Goal: Check status: Check status

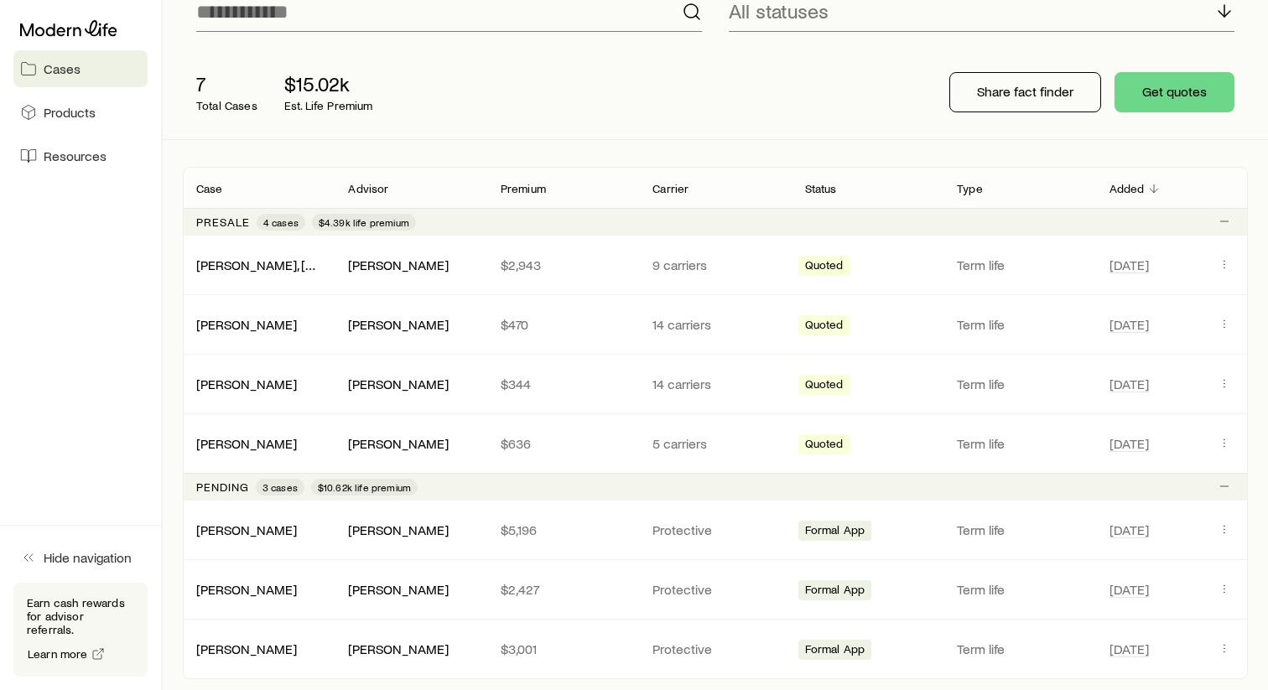
scroll to position [167, 0]
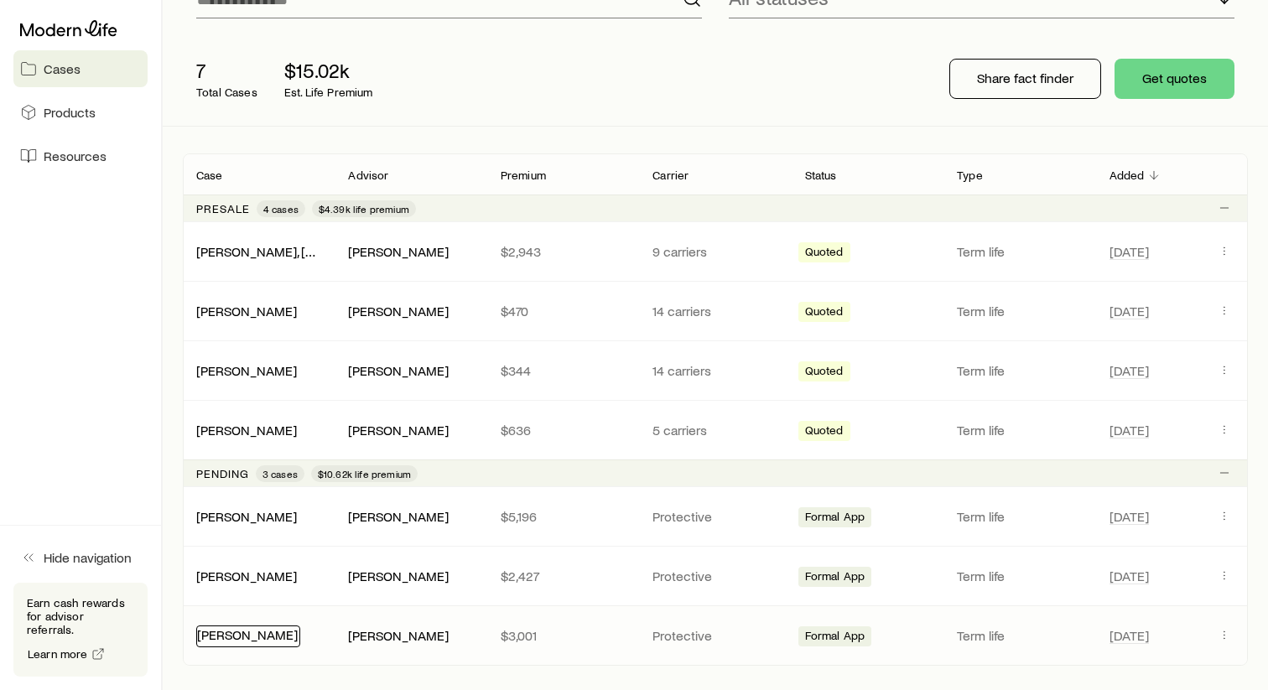
click at [273, 636] on link "[PERSON_NAME]" at bounding box center [247, 634] width 101 height 16
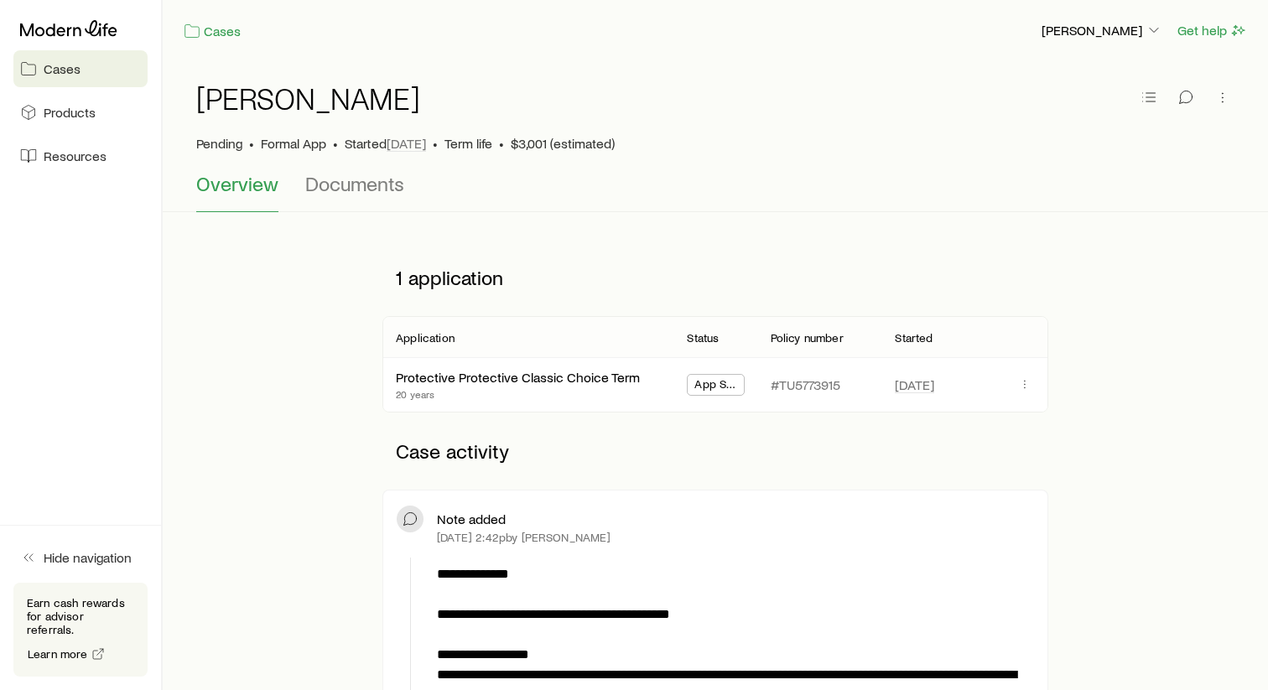
click at [713, 392] on span "App Submitted" at bounding box center [715, 386] width 42 height 18
click at [713, 391] on span "App Submitted" at bounding box center [715, 386] width 42 height 18
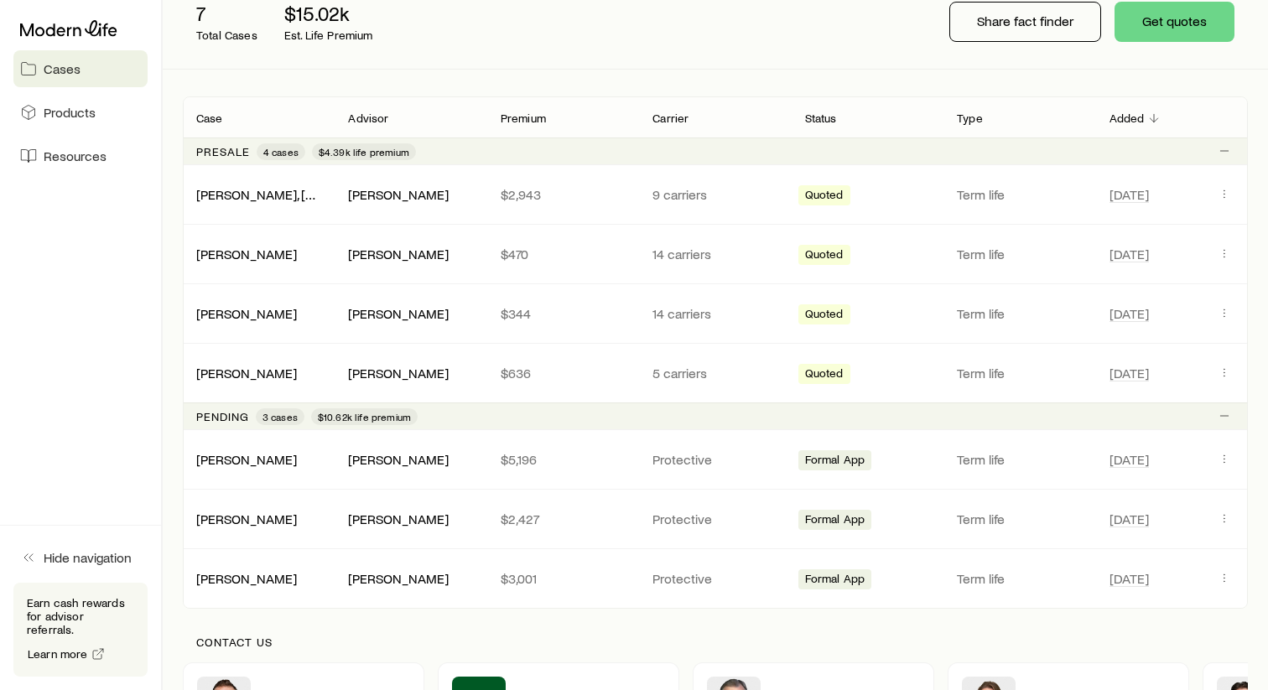
scroll to position [229, 0]
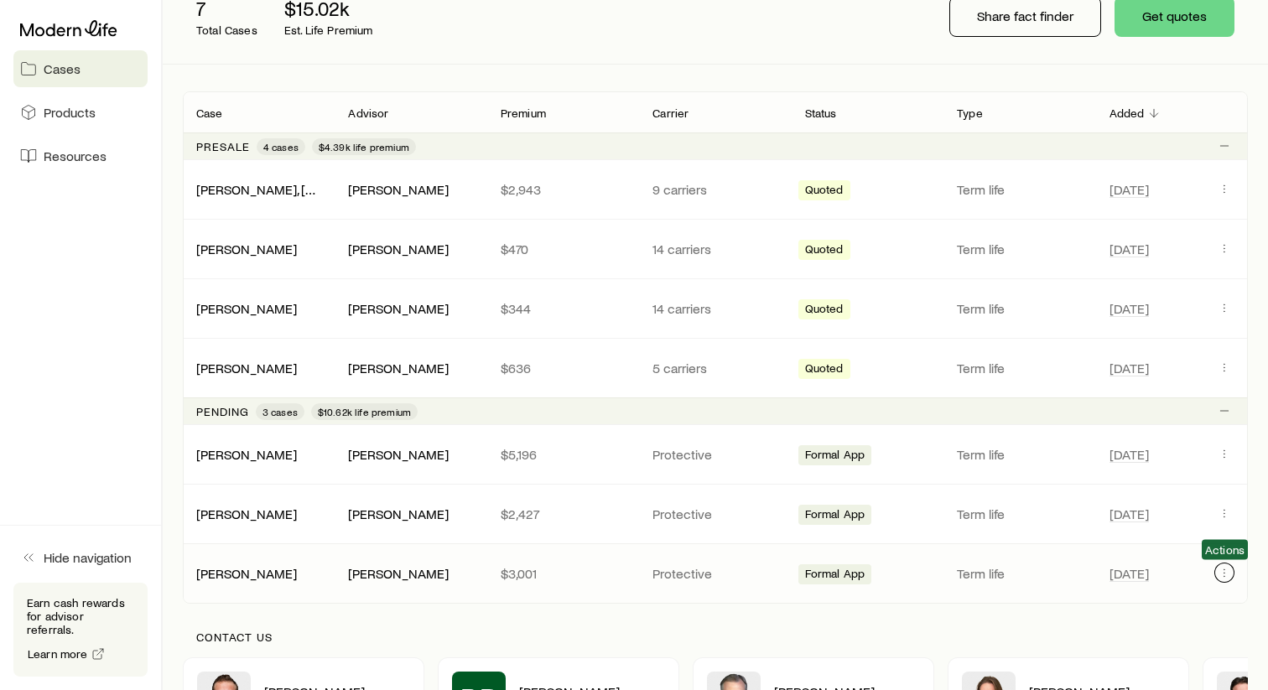
click at [1223, 569] on icon "Client cases" at bounding box center [1223, 572] width 13 height 13
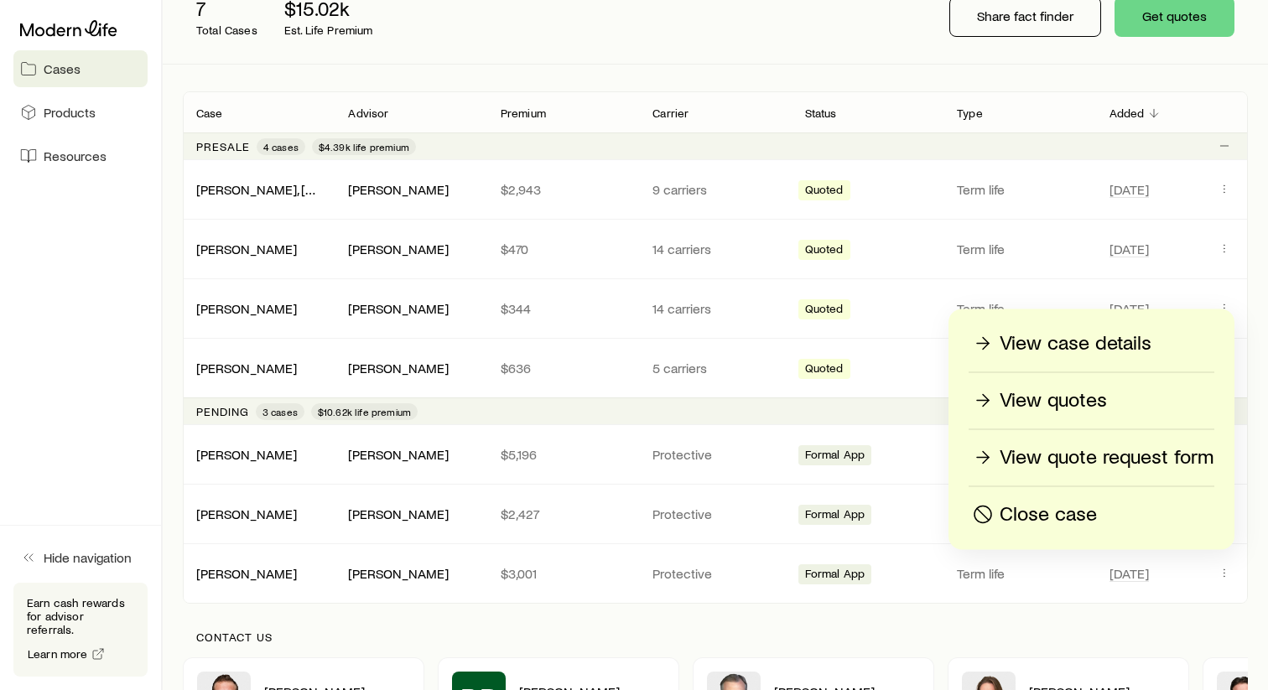
click at [1088, 342] on p "View case details" at bounding box center [1075, 343] width 152 height 27
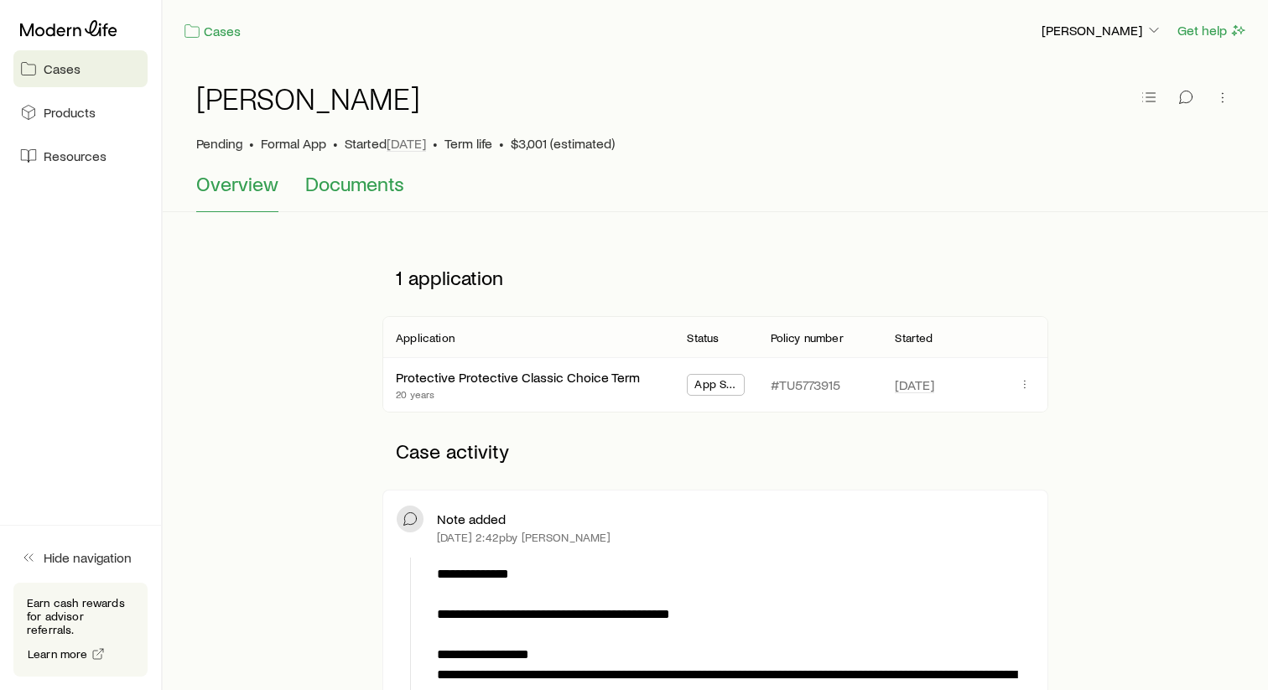
click at [351, 184] on span "Documents" at bounding box center [354, 183] width 99 height 23
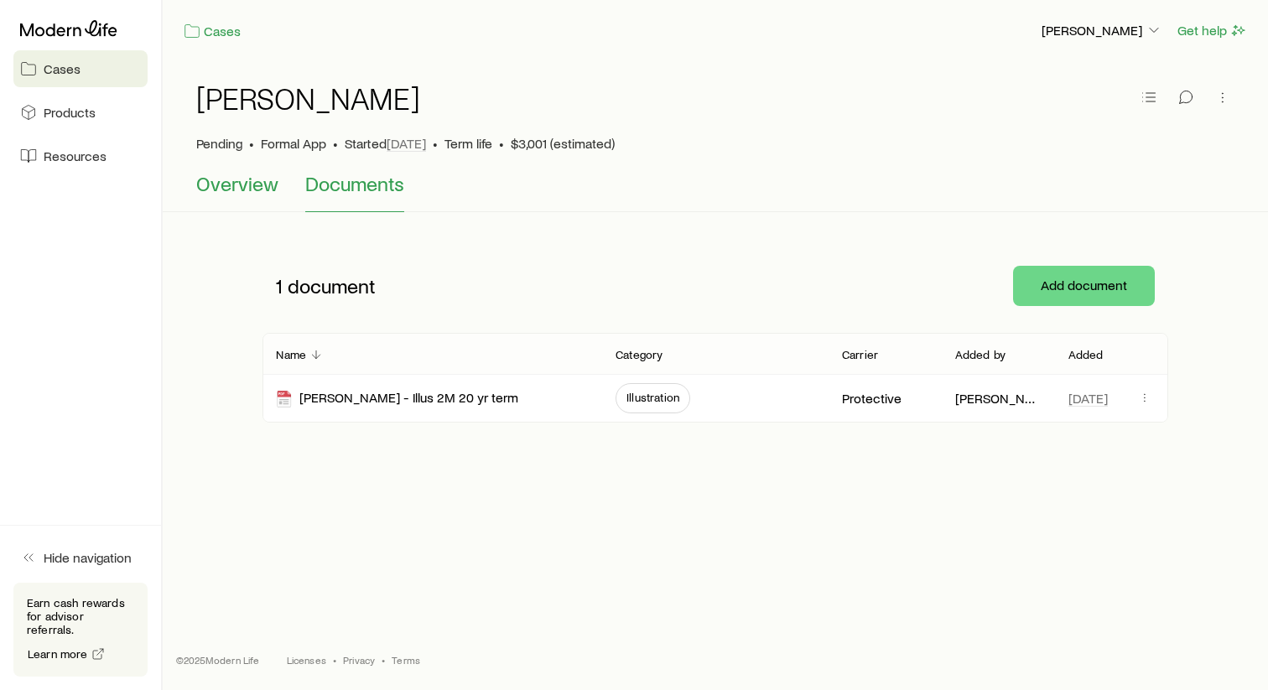
click at [242, 196] on button "Overview" at bounding box center [237, 192] width 82 height 40
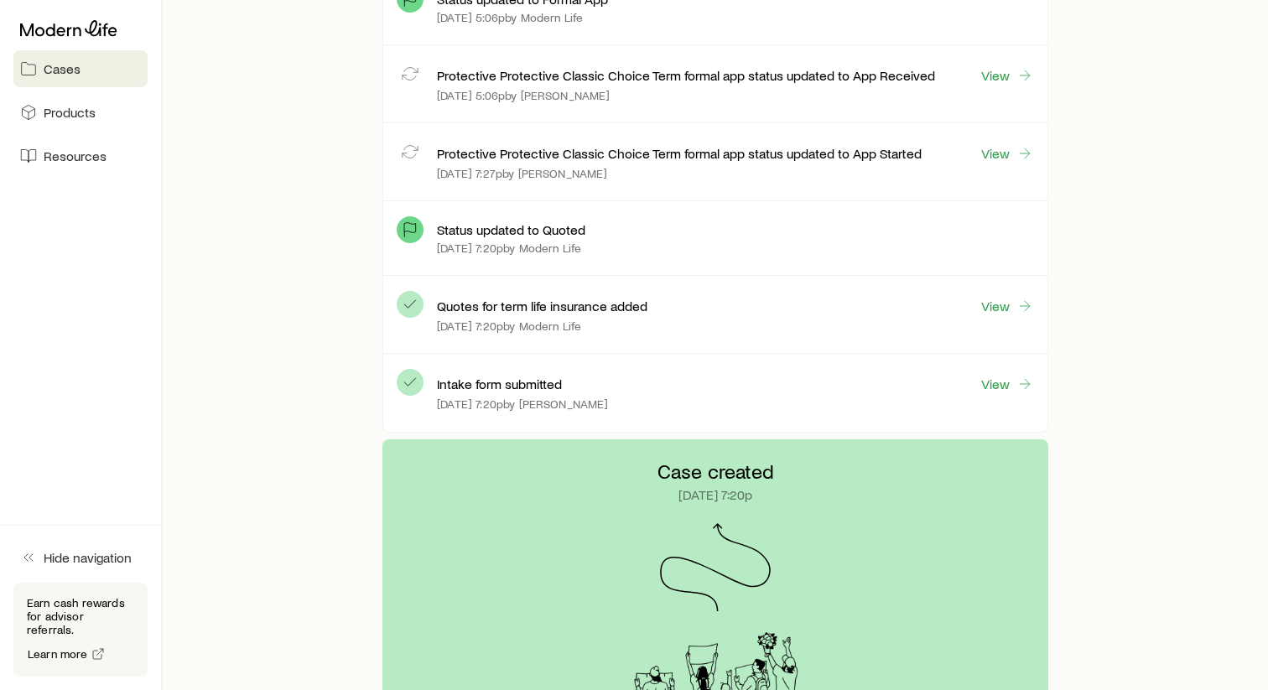
scroll to position [1472, 0]
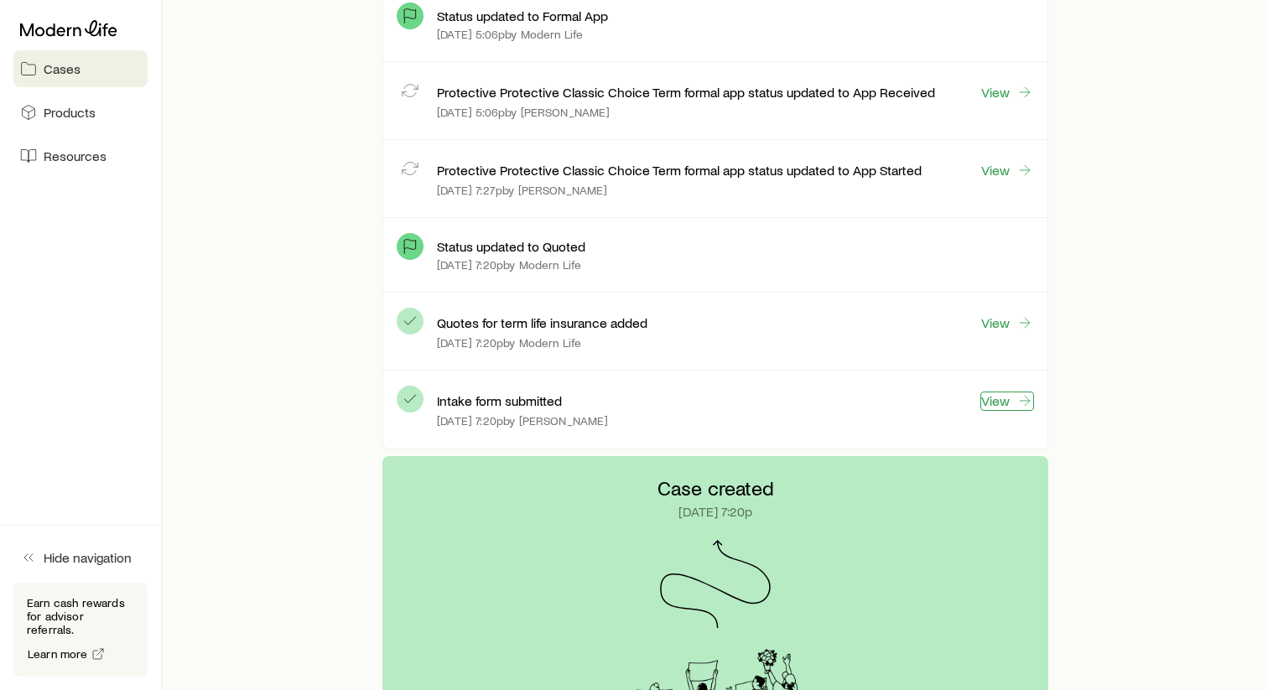
click at [1019, 404] on icon at bounding box center [1024, 400] width 17 height 17
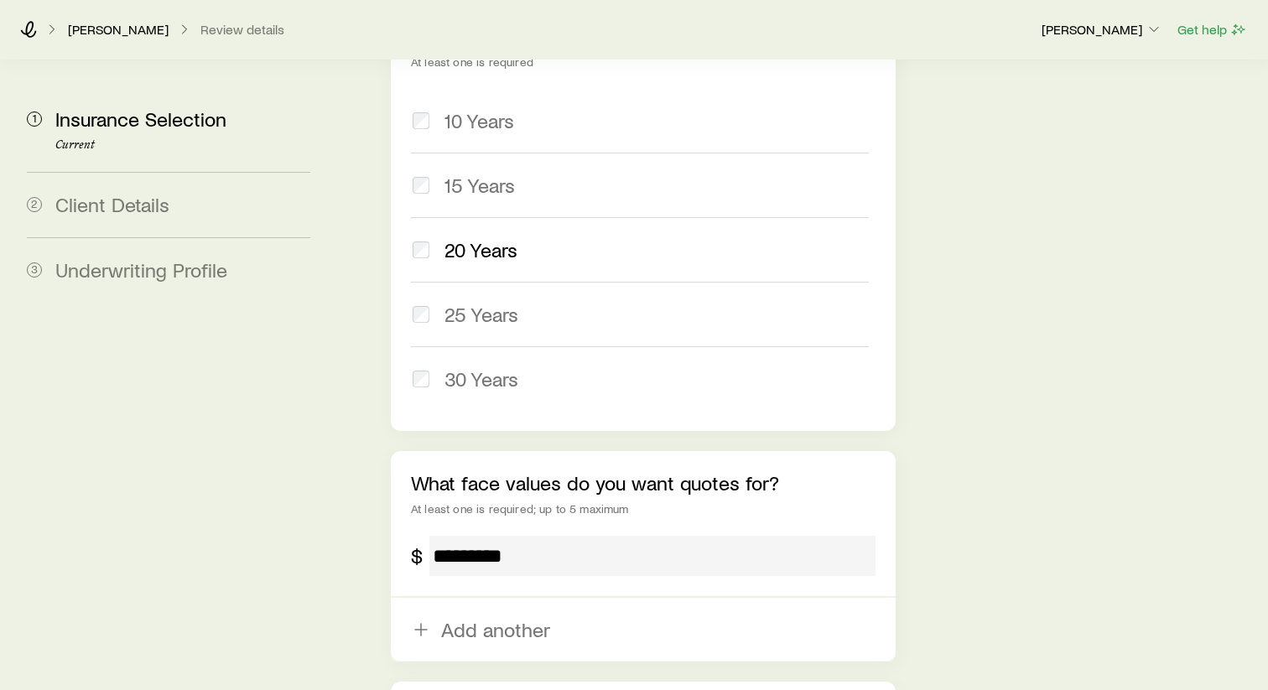
scroll to position [1040, 0]
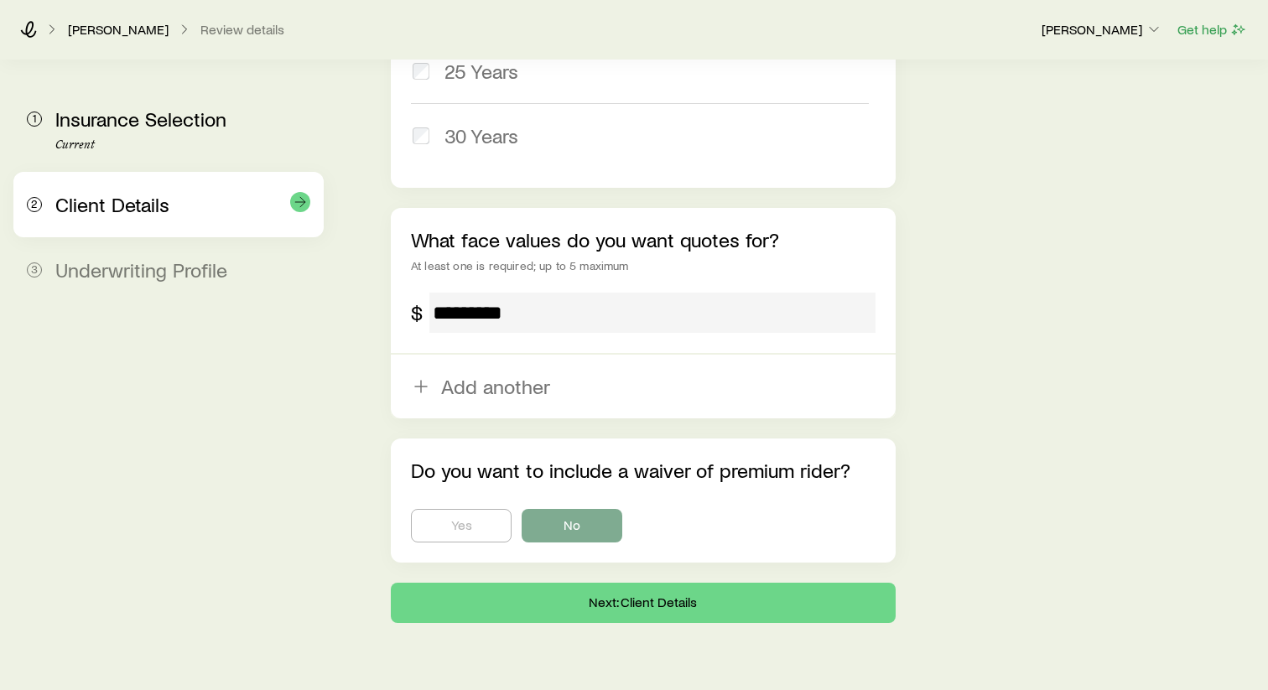
click at [205, 216] on div "Client Details" at bounding box center [182, 205] width 255 height 24
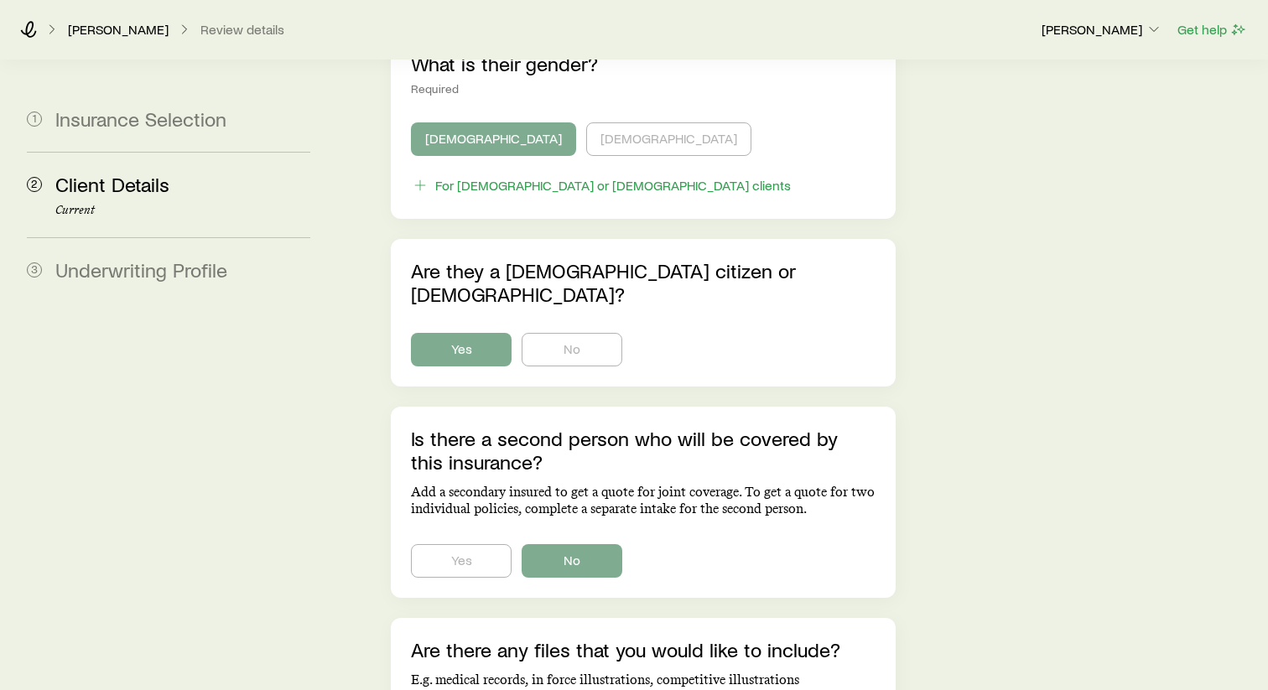
scroll to position [937, 0]
